Goal: Find specific page/section: Find specific page/section

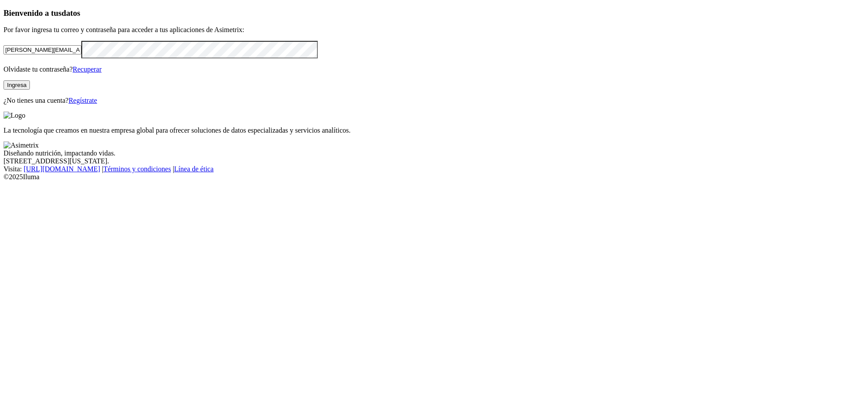
click at [30, 90] on button "Ingresa" at bounding box center [17, 84] width 26 height 9
